Goal: Information Seeking & Learning: Learn about a topic

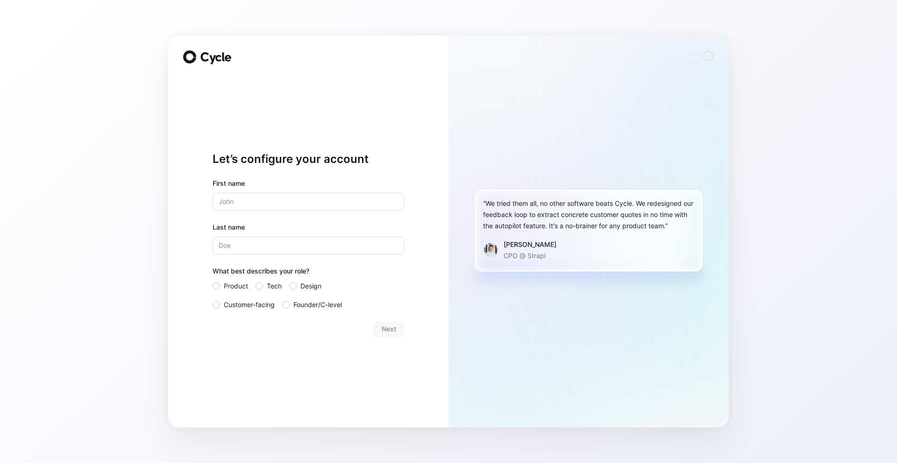
click at [282, 203] on input "text" at bounding box center [307, 202] width 191 height 18
click at [245, 223] on label "Last name" at bounding box center [307, 227] width 191 height 11
click at [245, 237] on input "Last name" at bounding box center [307, 246] width 191 height 18
click at [269, 206] on input "text" at bounding box center [307, 202] width 191 height 18
type input "[PERSON_NAME]"
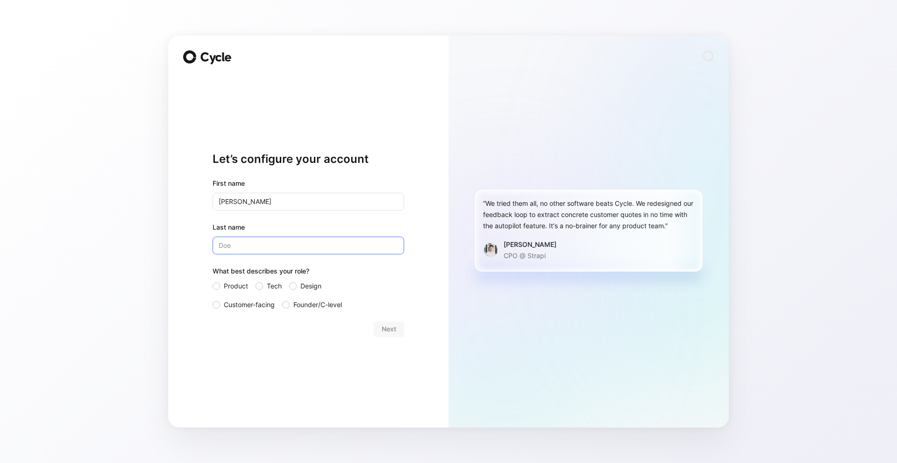
click at [255, 243] on input "Last name" at bounding box center [307, 246] width 191 height 18
type input "Jakobsen"
click at [158, 289] on div "Let’s configure your account First name [PERSON_NAME] Last name [PERSON_NAME] W…" at bounding box center [448, 231] width 897 height 463
click at [230, 307] on span "Customer-facing" at bounding box center [249, 304] width 51 height 11
click at [212, 299] on input "Customer-facing" at bounding box center [212, 299] width 0 height 0
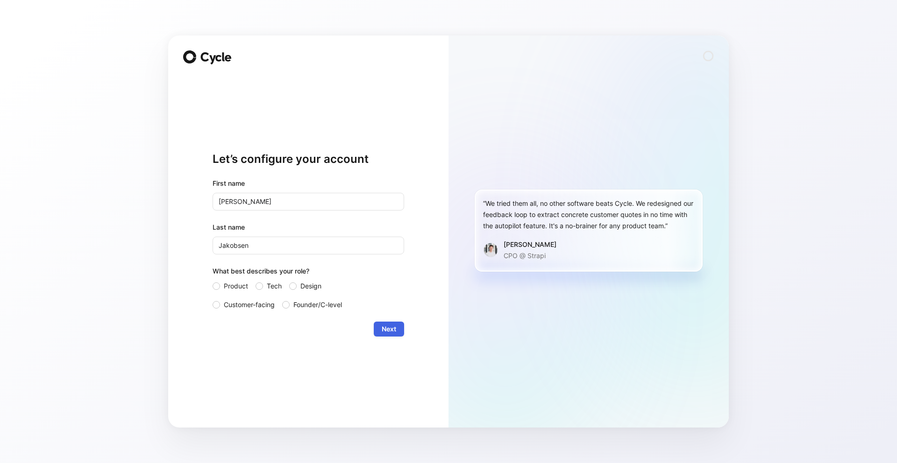
click at [391, 328] on span "Next" at bounding box center [388, 329] width 14 height 11
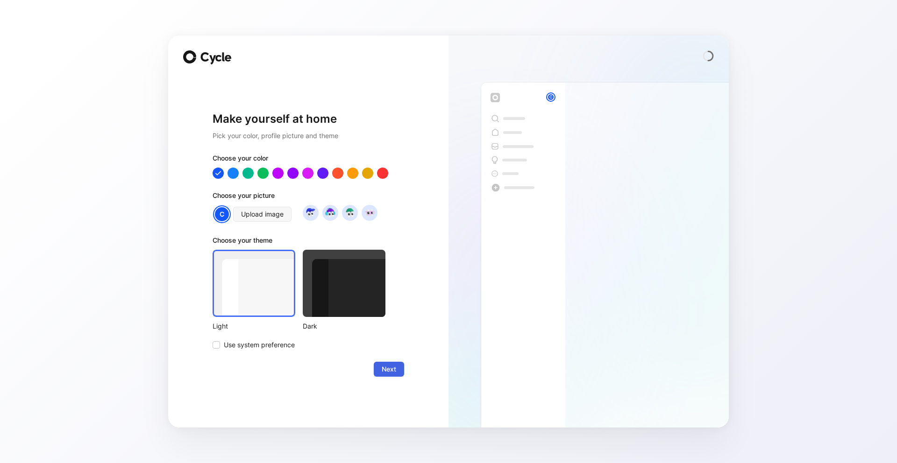
click at [385, 371] on span "Next" at bounding box center [388, 369] width 14 height 11
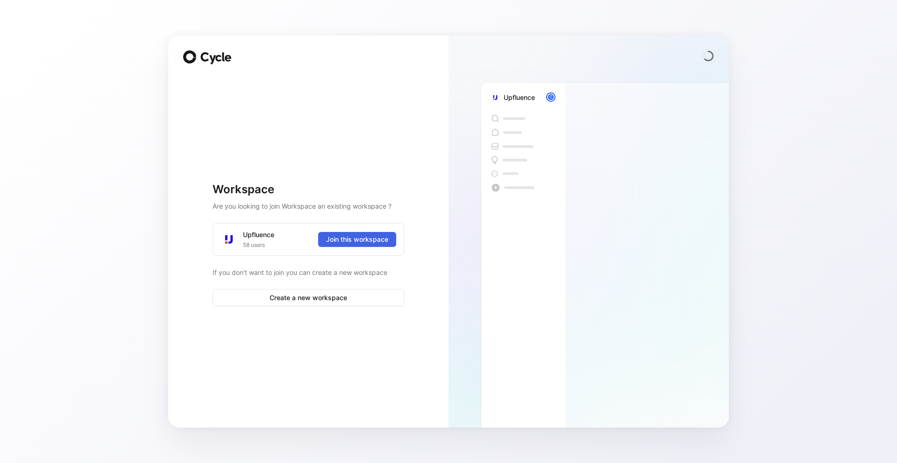
click at [343, 241] on span "Join this workspace" at bounding box center [357, 239] width 62 height 11
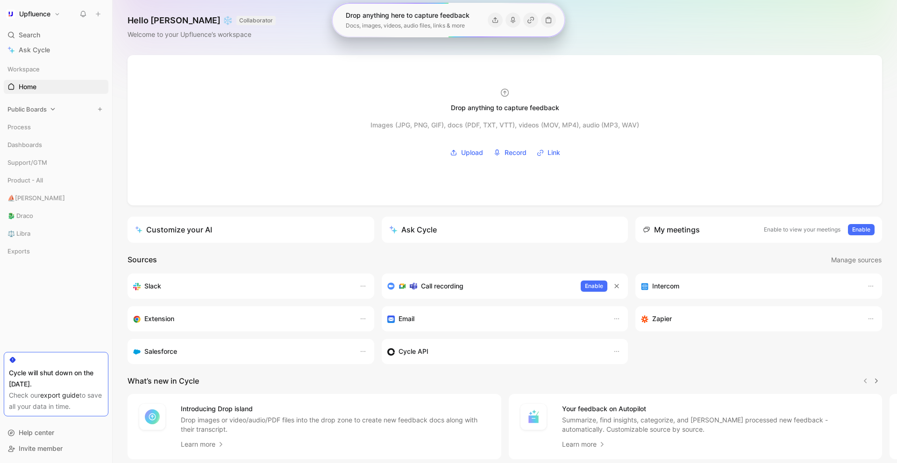
click at [41, 109] on span "Public Boards" at bounding box center [26, 109] width 39 height 9
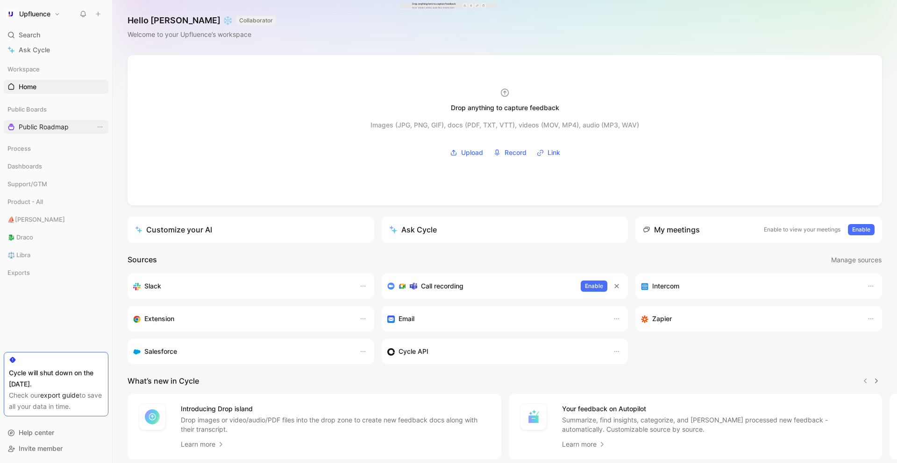
click at [45, 128] on span "Public Roadmap" at bounding box center [44, 126] width 50 height 9
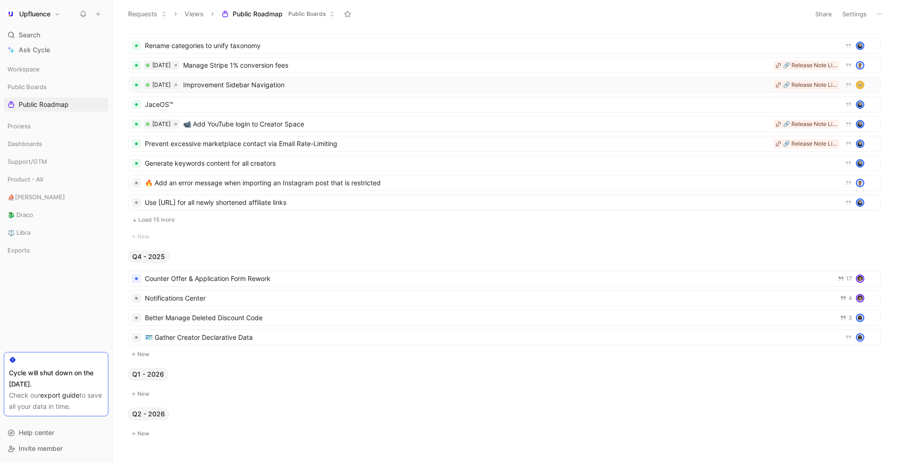
scroll to position [129, 0]
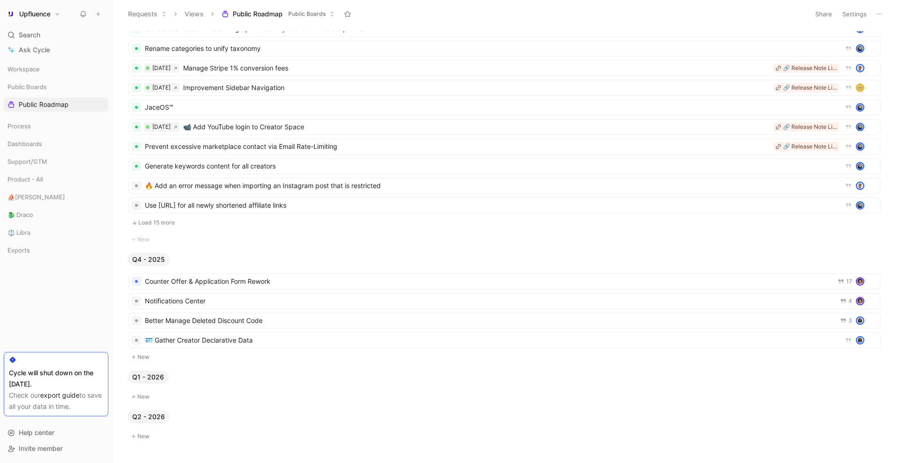
click at [156, 222] on button "Load 15 more" at bounding box center [504, 222] width 752 height 11
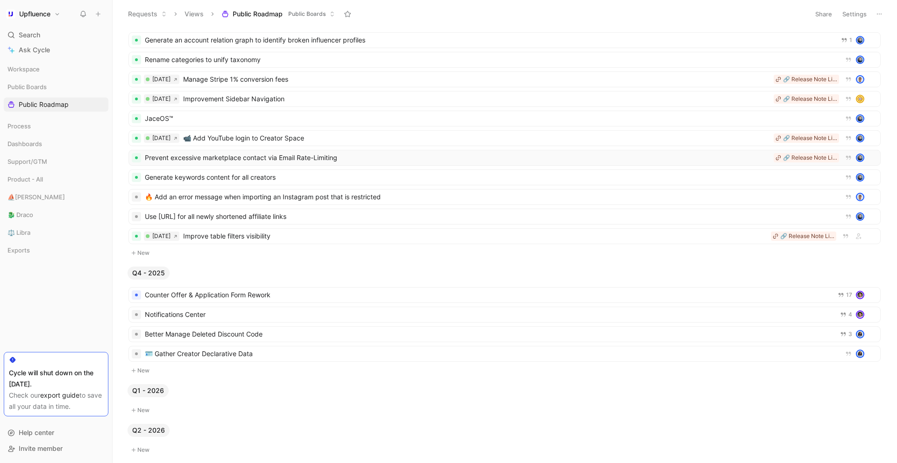
scroll to position [120, 0]
click at [287, 174] on span "Generate keywords content for all creators" at bounding box center [490, 175] width 690 height 11
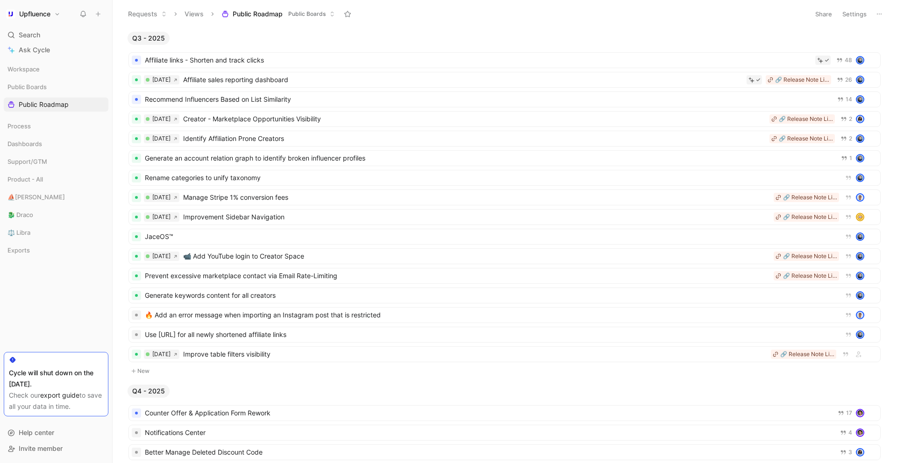
scroll to position [158, 0]
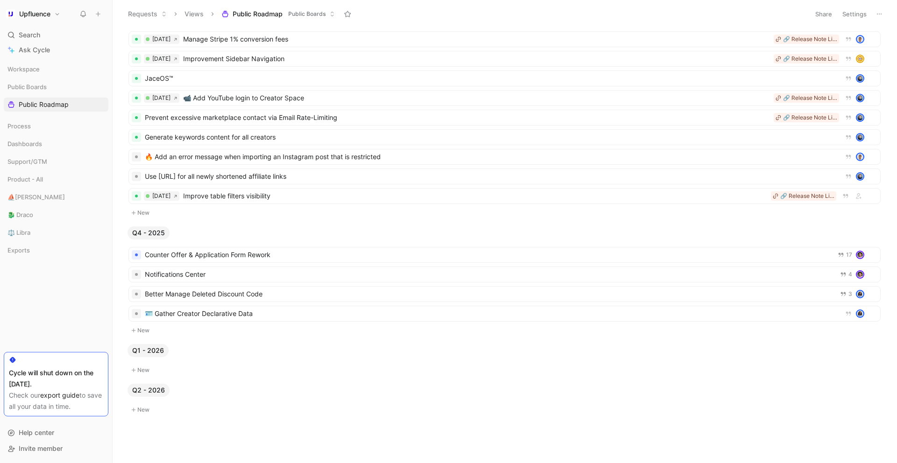
click at [153, 353] on span "Q1 - 2026" at bounding box center [148, 350] width 32 height 9
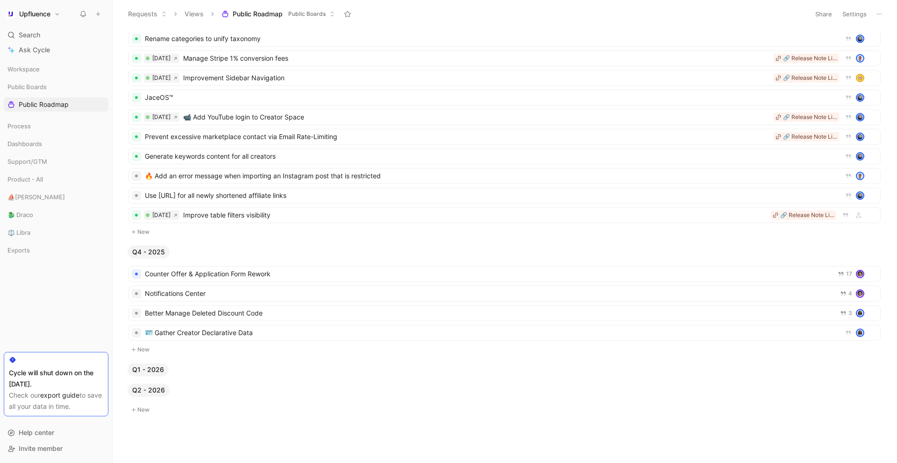
click at [150, 369] on span "Q1 - 2026" at bounding box center [148, 369] width 32 height 9
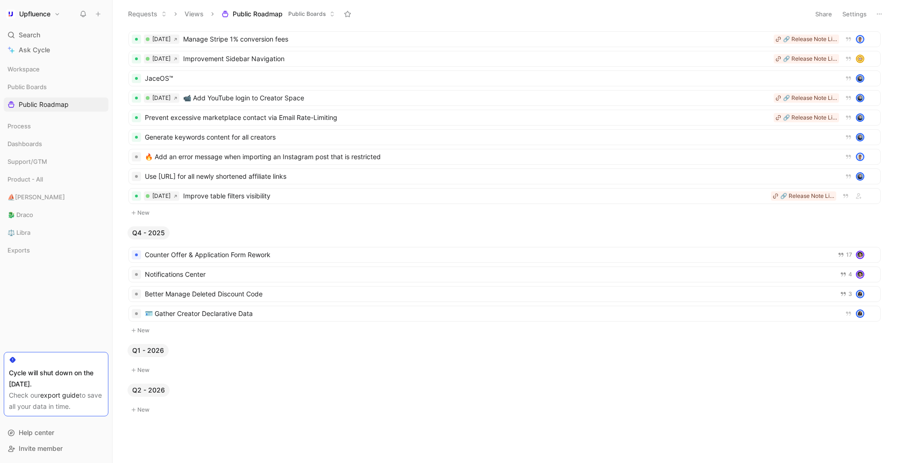
scroll to position [86, 0]
